Goal: Navigation & Orientation: Find specific page/section

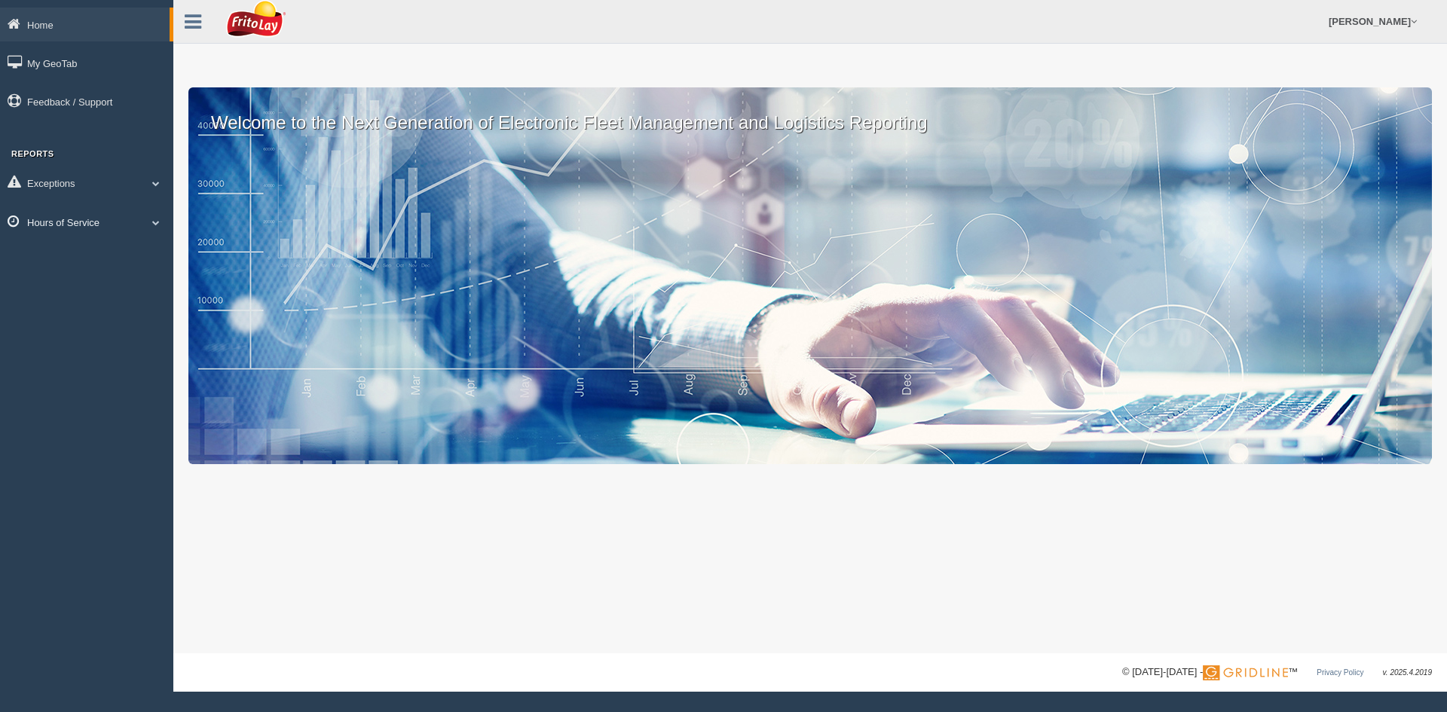
click at [87, 222] on link "Hours of Service" at bounding box center [86, 222] width 173 height 34
click at [76, 262] on link "HOS Explanation Reports" at bounding box center [98, 256] width 142 height 27
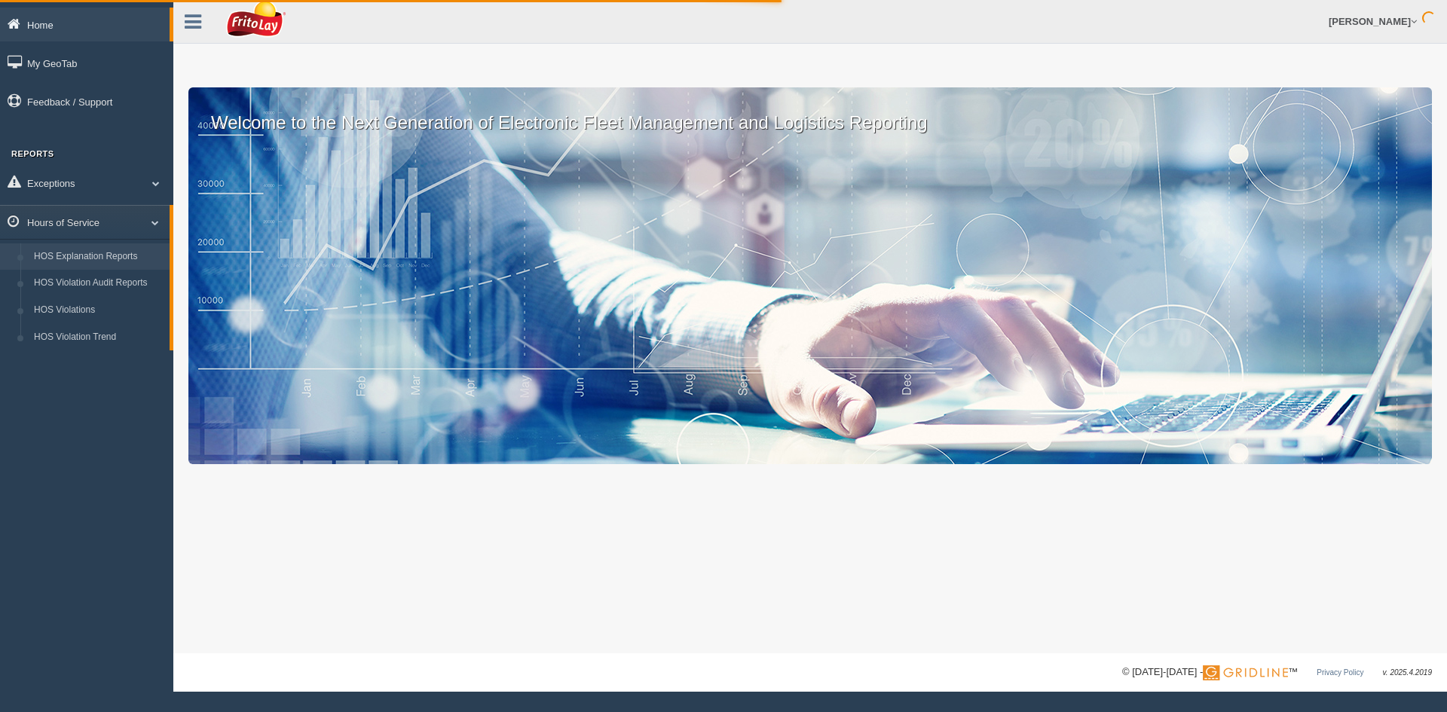
click at [54, 32] on link "Home" at bounding box center [85, 25] width 170 height 34
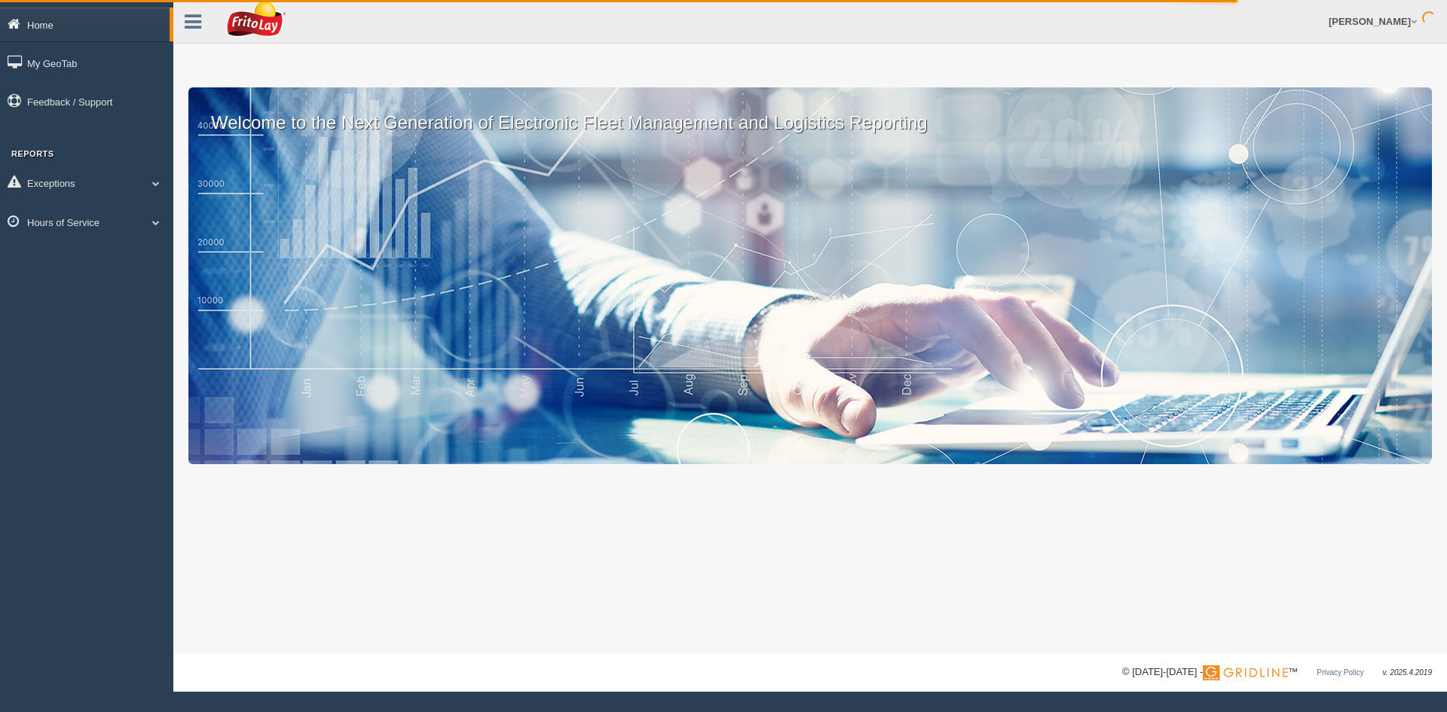
click at [94, 28] on link "Home" at bounding box center [85, 25] width 170 height 34
